Goal: Submit feedback/report problem: Submit feedback/report problem

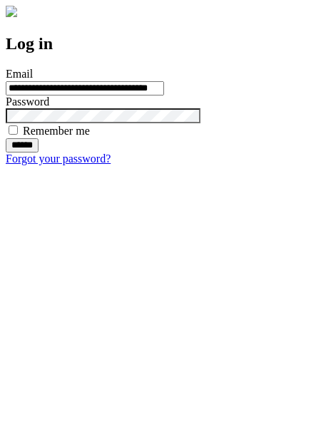
click at [39, 153] on input "******" at bounding box center [22, 145] width 33 height 14
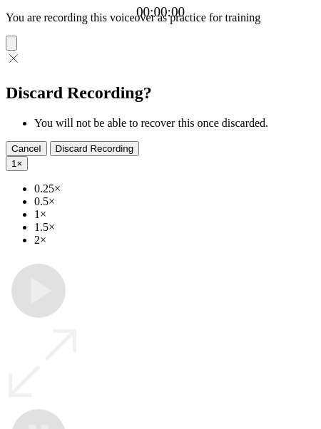
type input "**********"
